Goal: Task Accomplishment & Management: Manage account settings

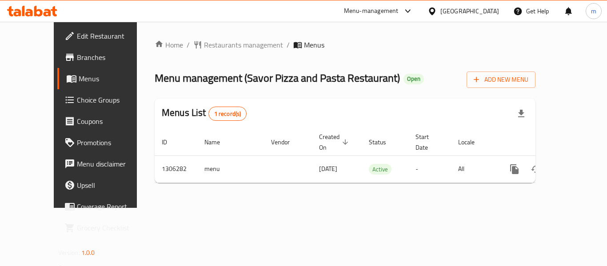
click at [77, 100] on span "Choice Groups" at bounding box center [112, 100] width 71 height 11
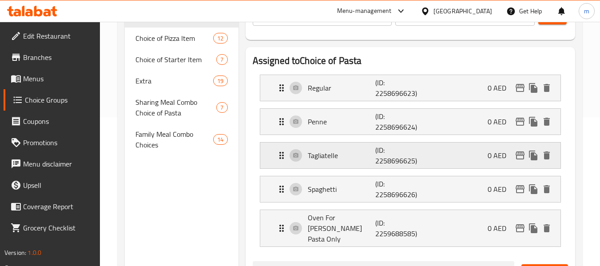
scroll to position [44, 0]
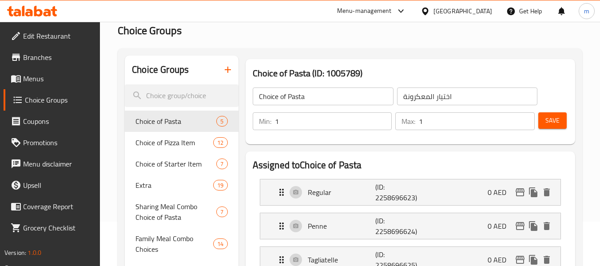
click at [37, 12] on icon at bounding box center [32, 11] width 50 height 11
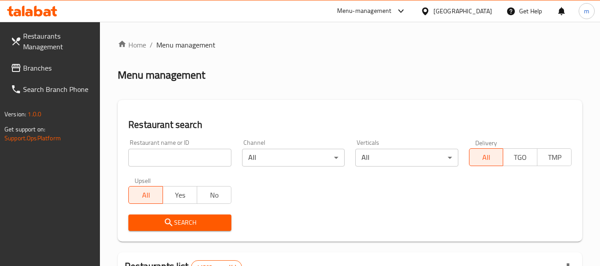
scroll to position [44, 0]
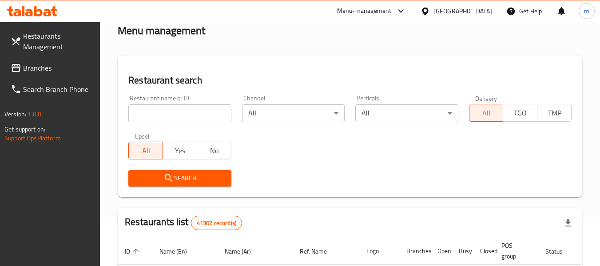
click at [40, 73] on span "Branches" at bounding box center [58, 68] width 70 height 11
